Goal: Task Accomplishment & Management: Use online tool/utility

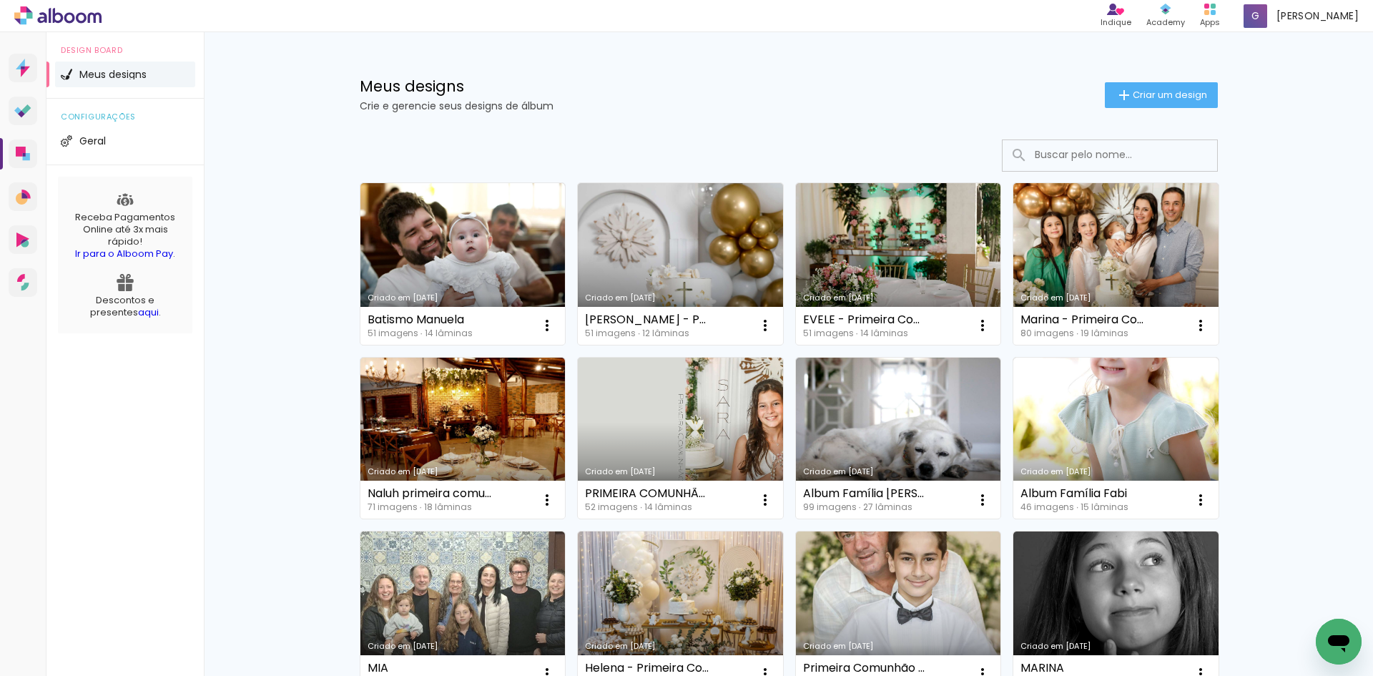
click at [437, 242] on link "Criado em [DATE]" at bounding box center [462, 264] width 205 height 162
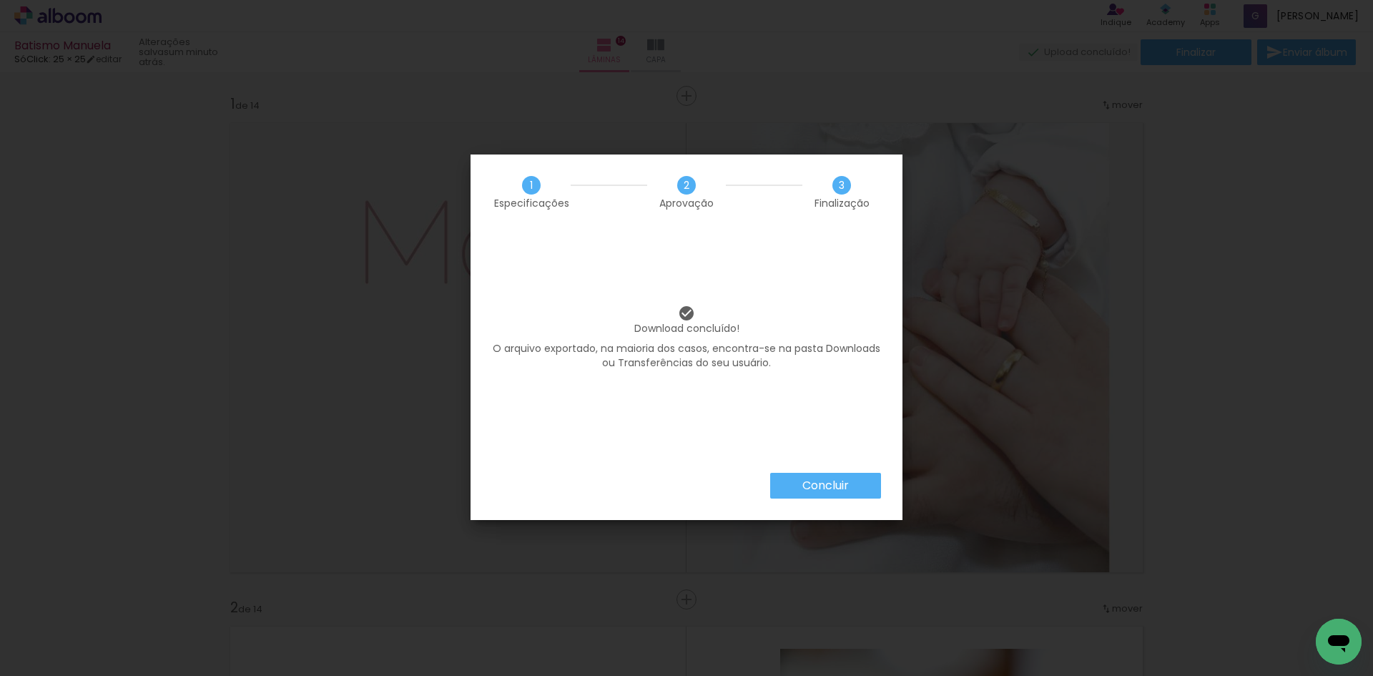
click at [850, 486] on paper-button "Concluir" at bounding box center [825, 486] width 111 height 26
